Goal: Information Seeking & Learning: Learn about a topic

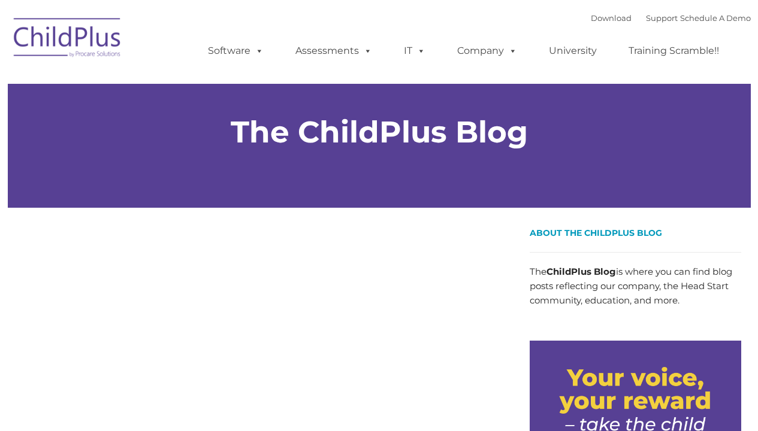
type input ""
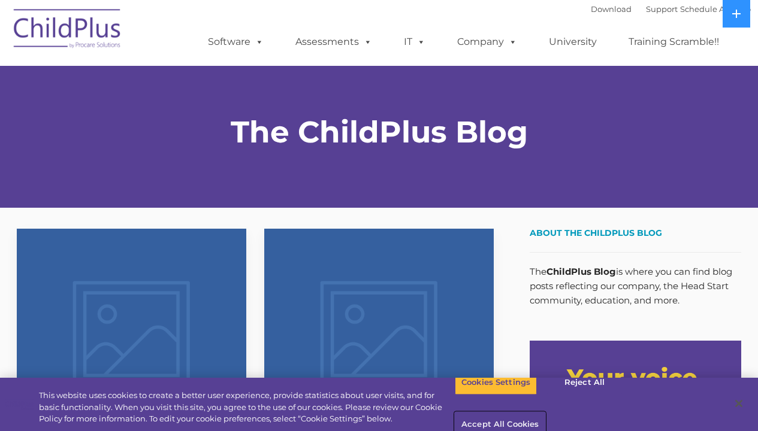
click at [545, 413] on button "Accept All Cookies" at bounding box center [500, 425] width 90 height 25
